Goal: Obtain resource: Download file/media

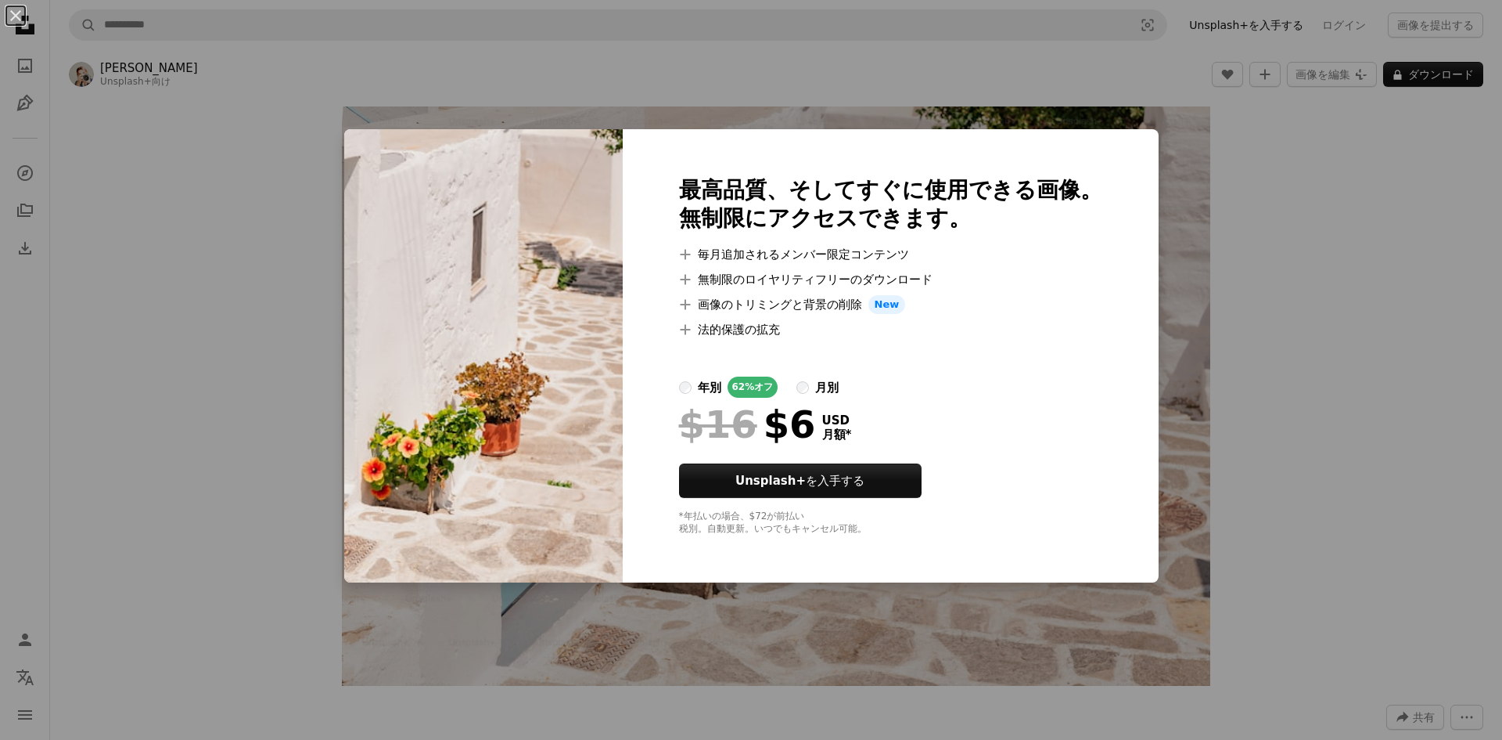
click at [919, 78] on div "An X shape 最高品質、そしてすぐに使用できる画像。 無制限にアクセスできます。 A plus sign 毎月追加されるメンバー限定コンテンツ A p…" at bounding box center [751, 370] width 1502 height 740
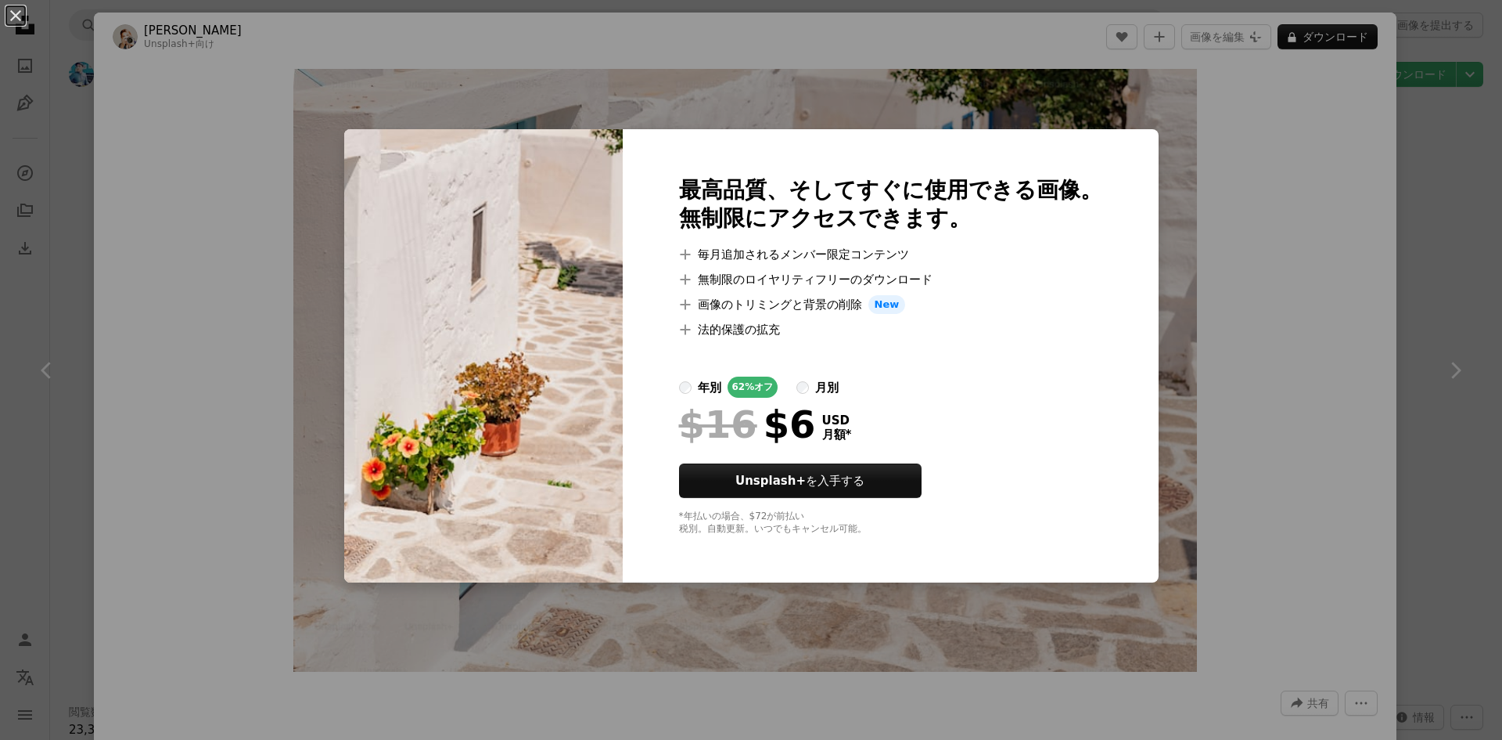
click at [1301, 259] on div "An X shape 最高品質、そしてすぐに使用できる画像。 無制限にアクセスできます。 A plus sign 毎月追加されるメンバー限定コンテンツ A p…" at bounding box center [751, 370] width 1502 height 740
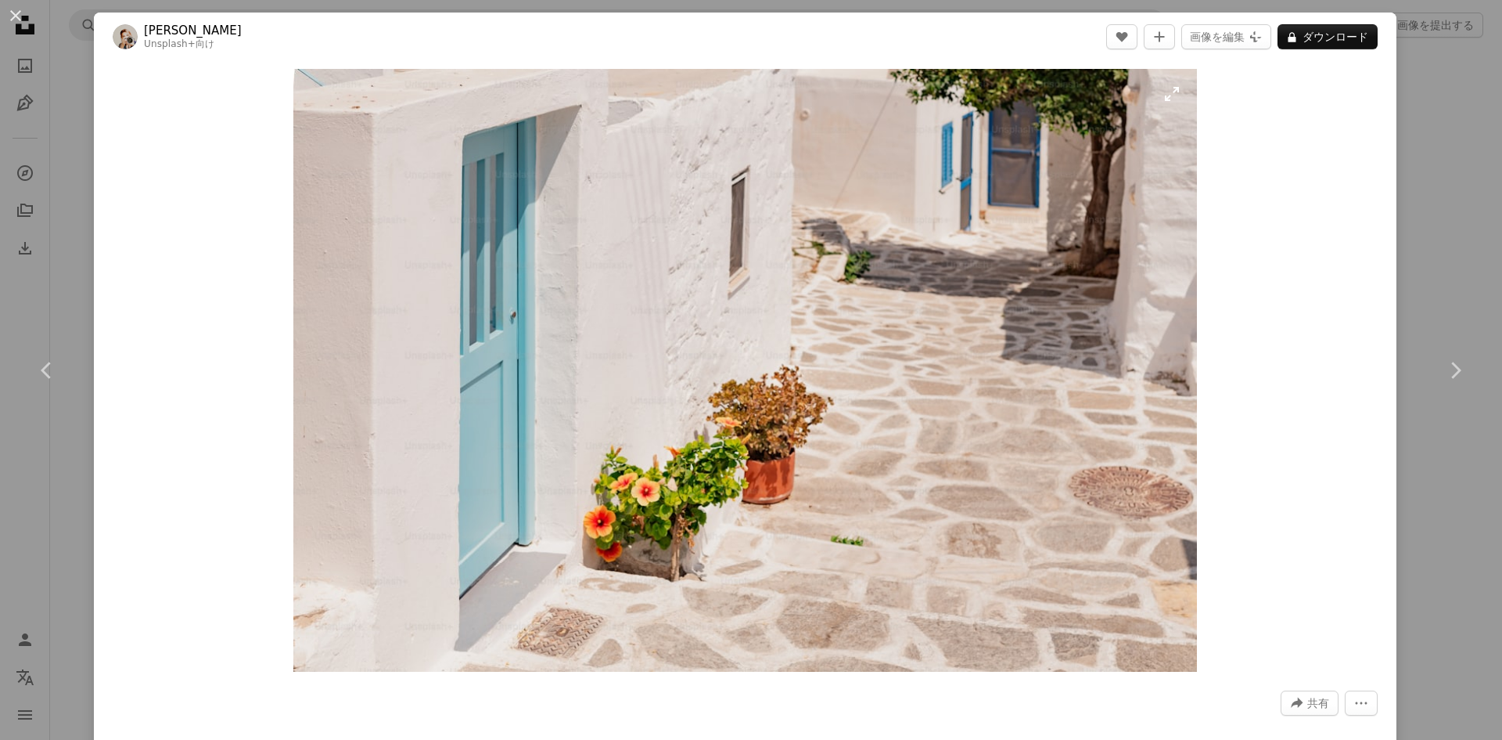
scroll to position [470, 0]
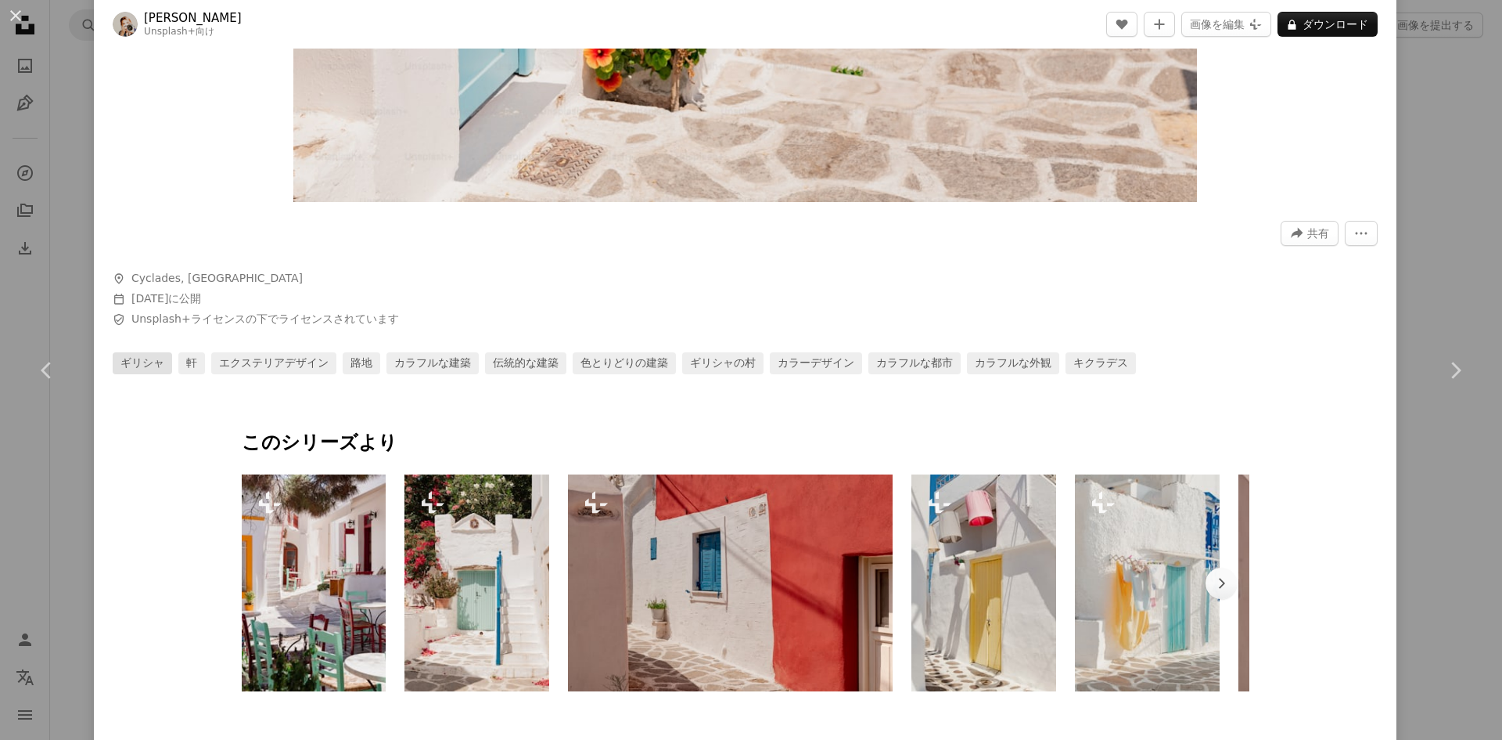
click at [128, 362] on link "ギリシャ" at bounding box center [142, 363] width 59 height 22
